Goal: Check status: Check status

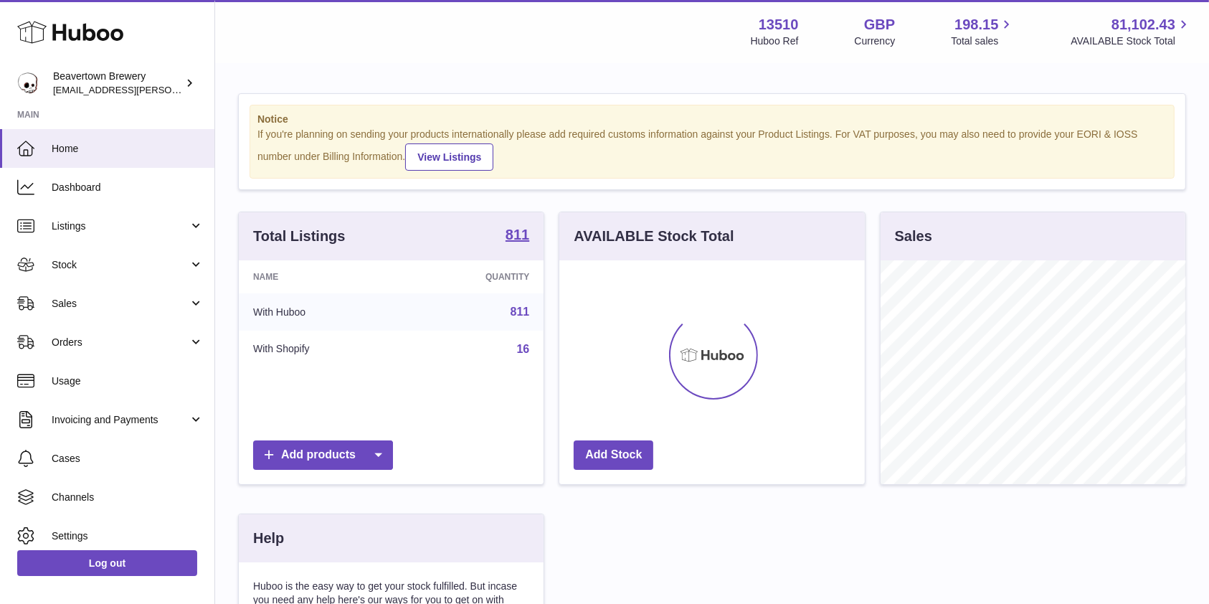
scroll to position [224, 305]
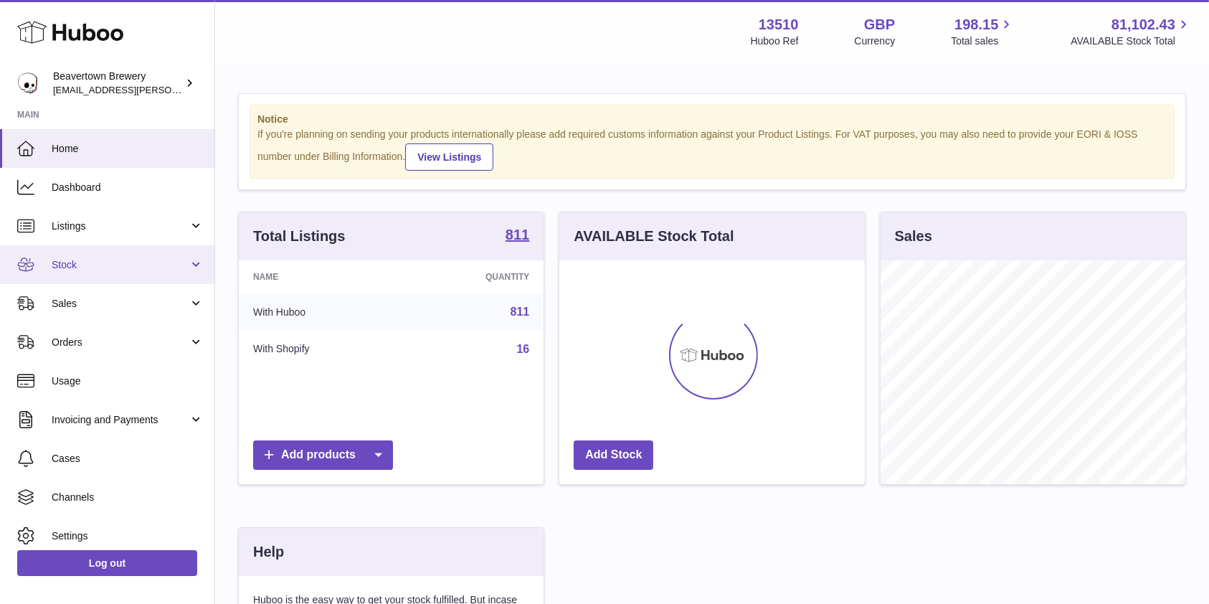
click at [90, 267] on span "Stock" at bounding box center [120, 265] width 137 height 14
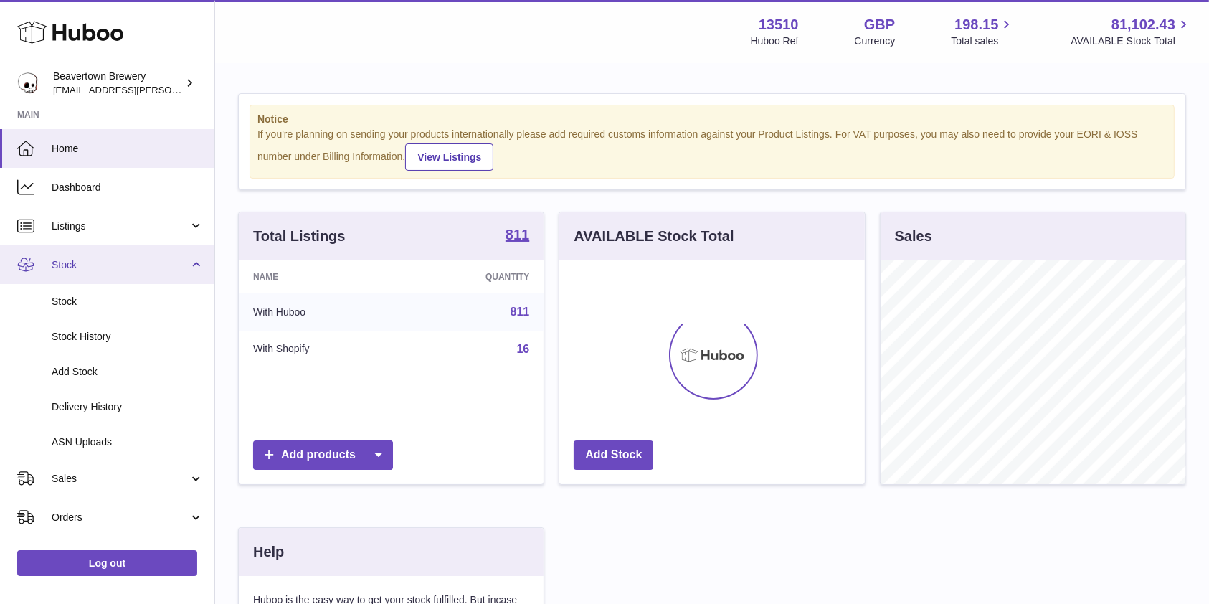
click at [81, 261] on span "Stock" at bounding box center [120, 265] width 137 height 14
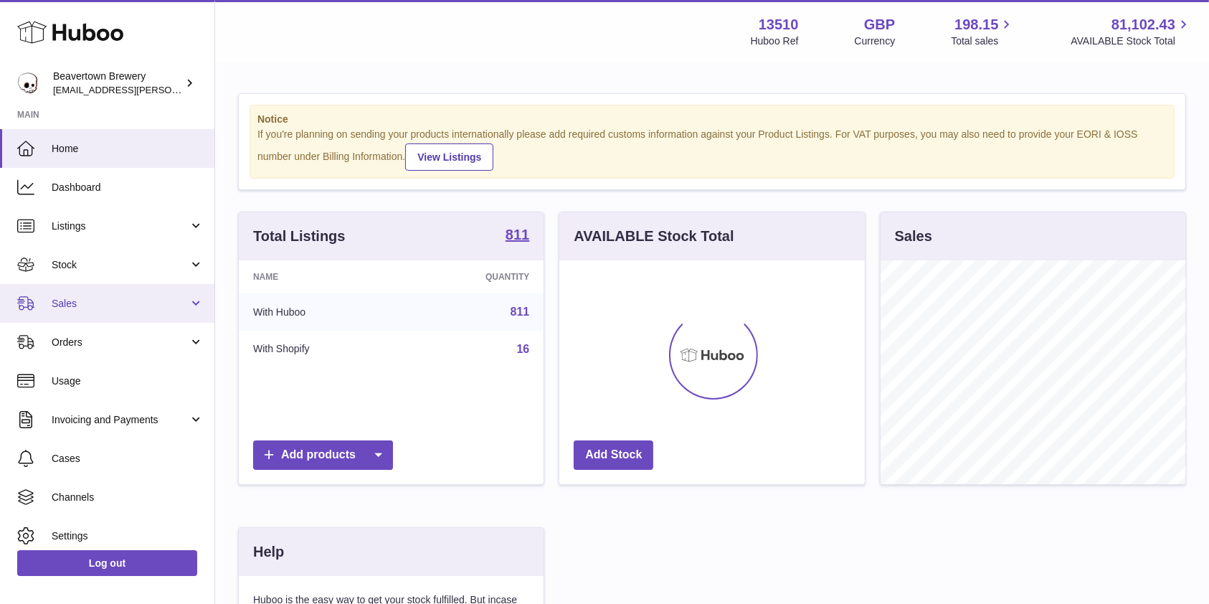
click at [80, 305] on span "Sales" at bounding box center [120, 304] width 137 height 14
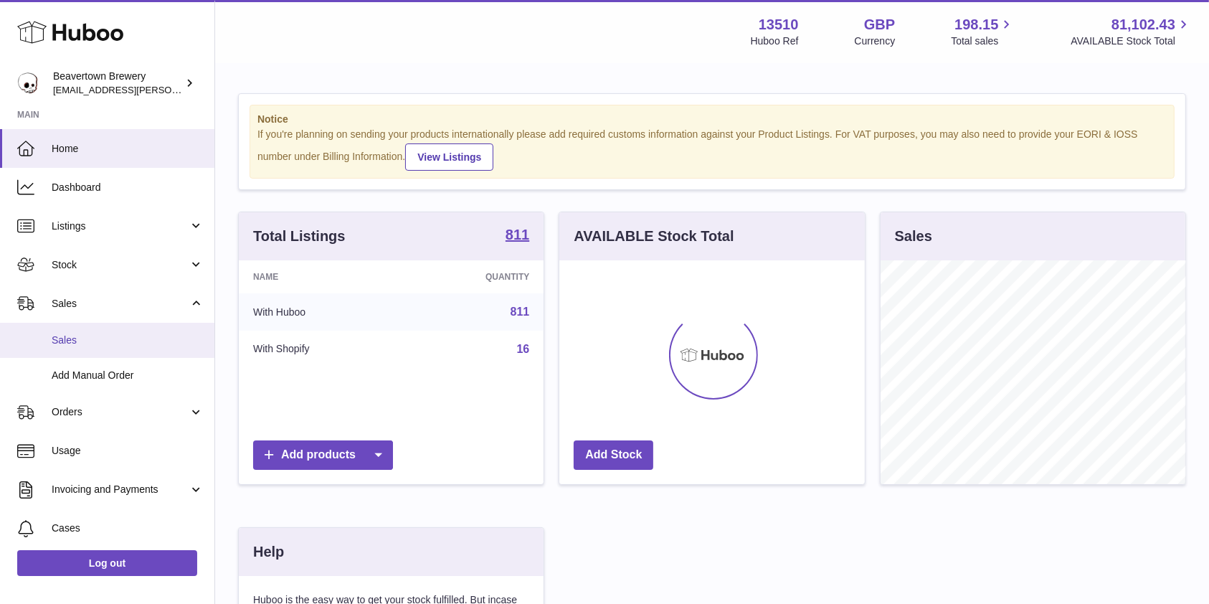
click at [79, 344] on span "Sales" at bounding box center [128, 341] width 152 height 14
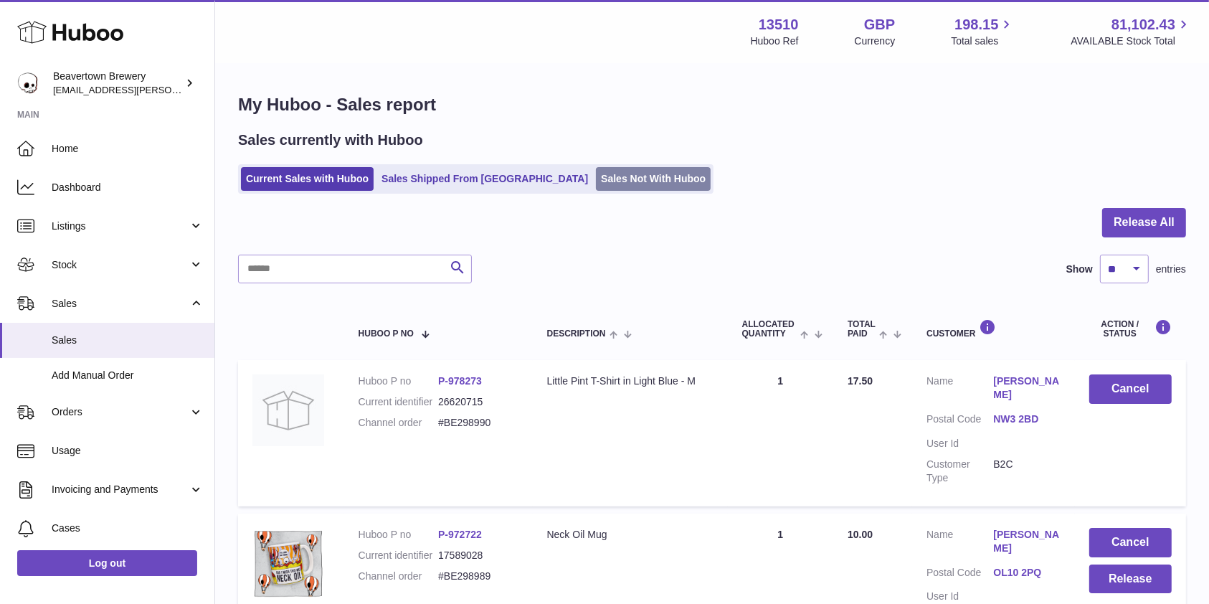
click at [596, 181] on link "Sales Not With Huboo" at bounding box center [653, 179] width 115 height 24
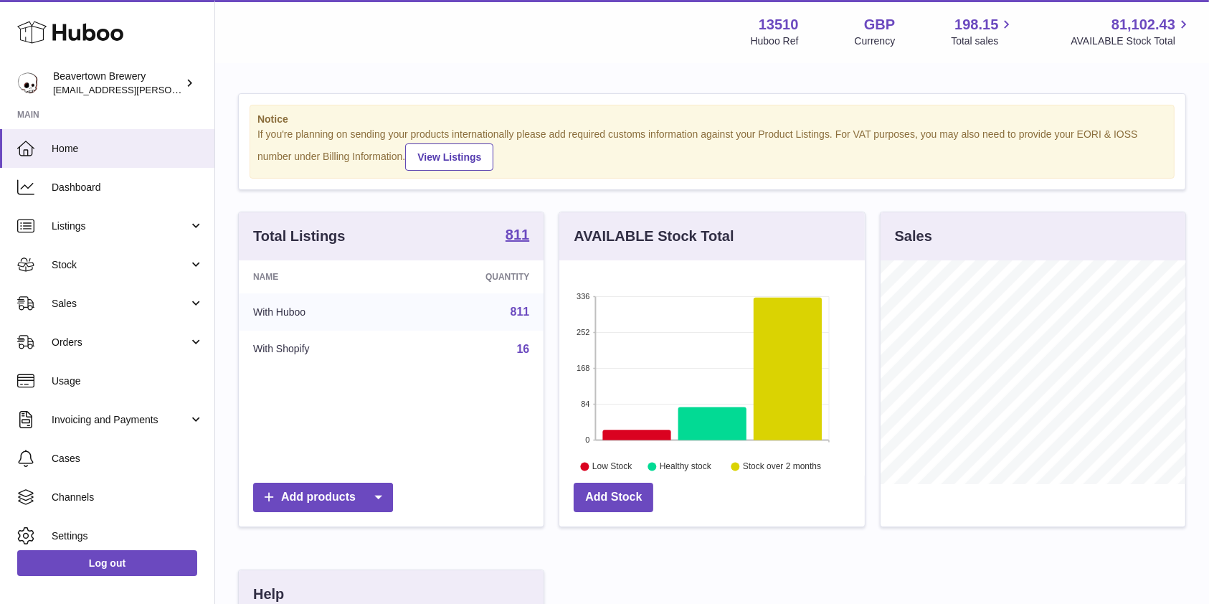
scroll to position [224, 305]
click at [113, 268] on span "Stock" at bounding box center [120, 265] width 137 height 14
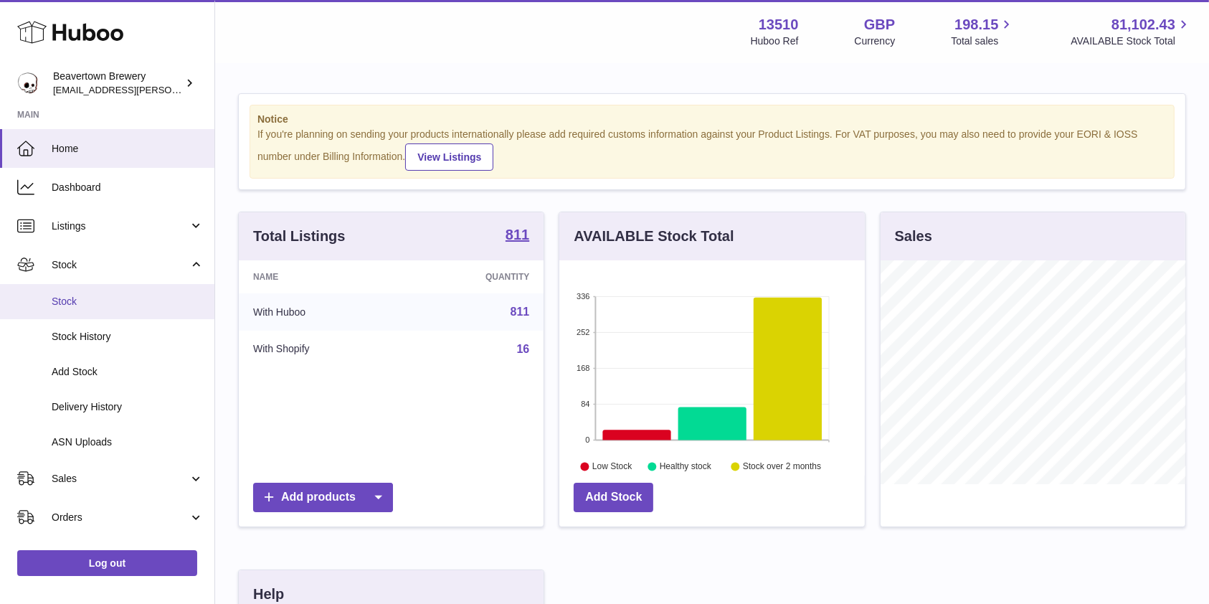
click at [90, 296] on span "Stock" at bounding box center [128, 302] width 152 height 14
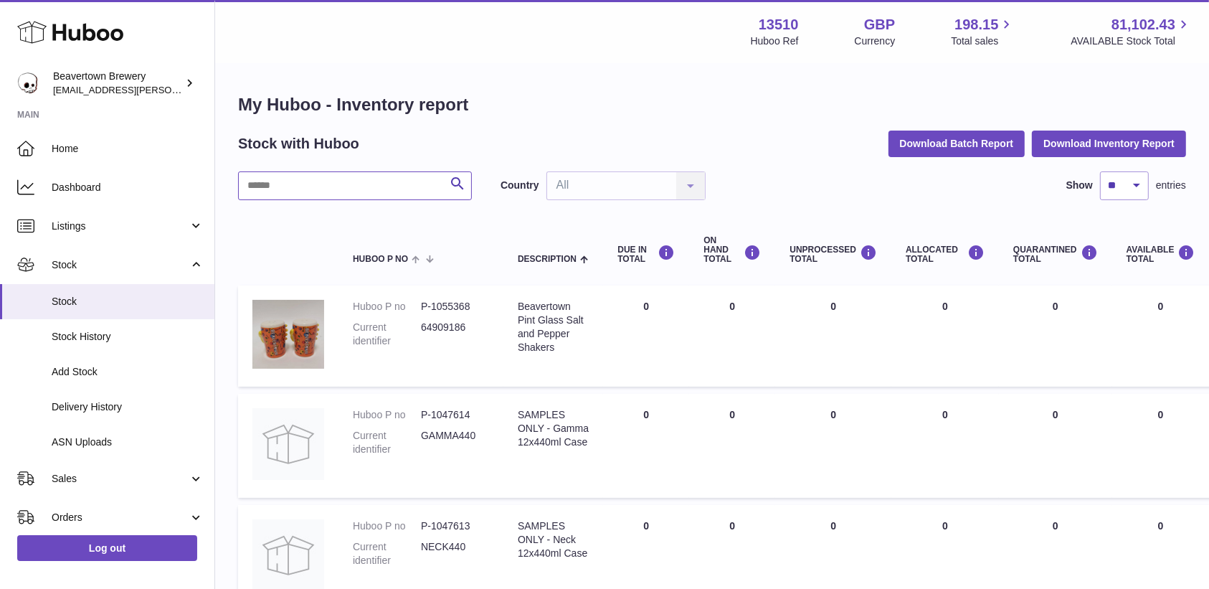
click at [391, 197] on input "text" at bounding box center [355, 185] width 234 height 29
type input "**********"
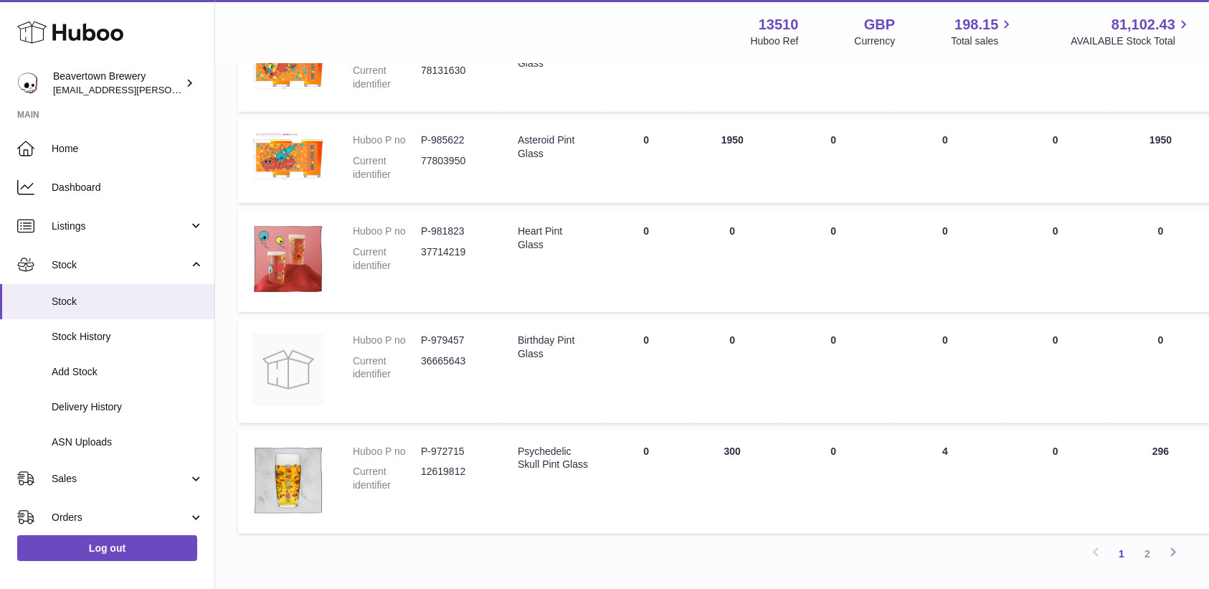
scroll to position [815, 0]
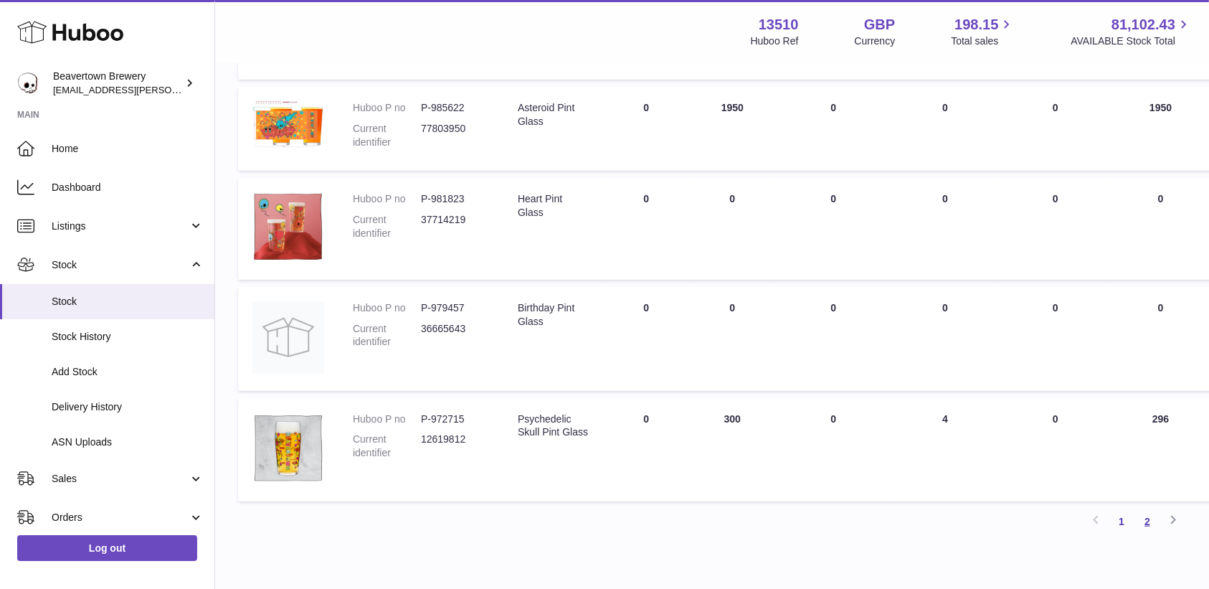
click at [1141, 527] on link "2" at bounding box center [1148, 522] width 26 height 26
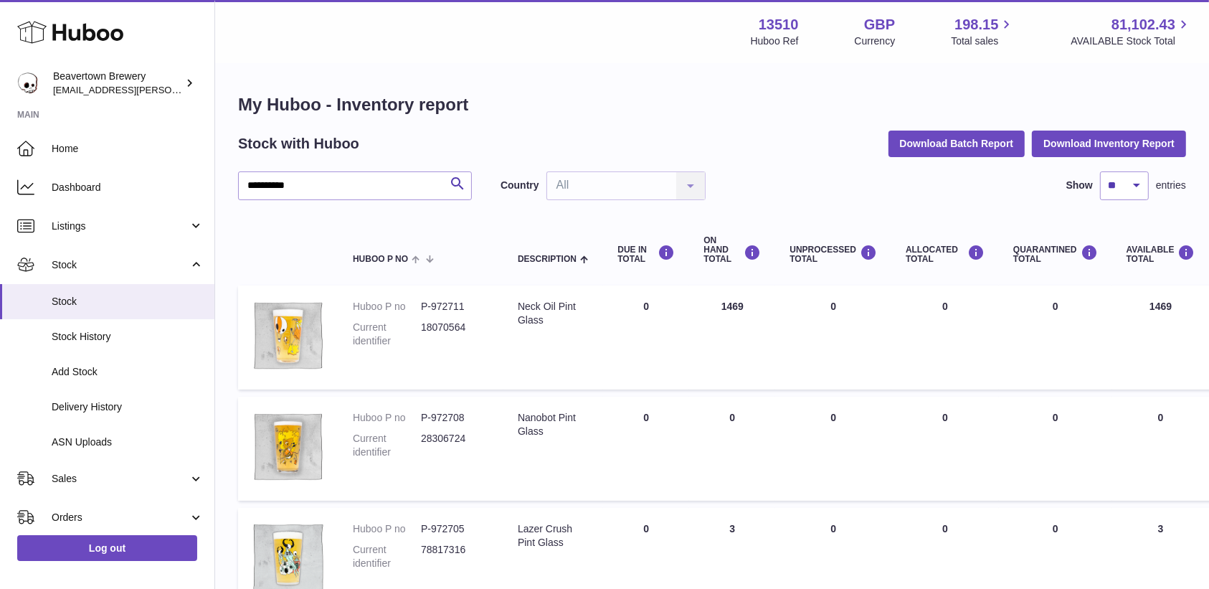
click at [1163, 549] on td "AVAILABLE Total 3" at bounding box center [1162, 560] width 98 height 104
